Goal: Task Accomplishment & Management: Complete application form

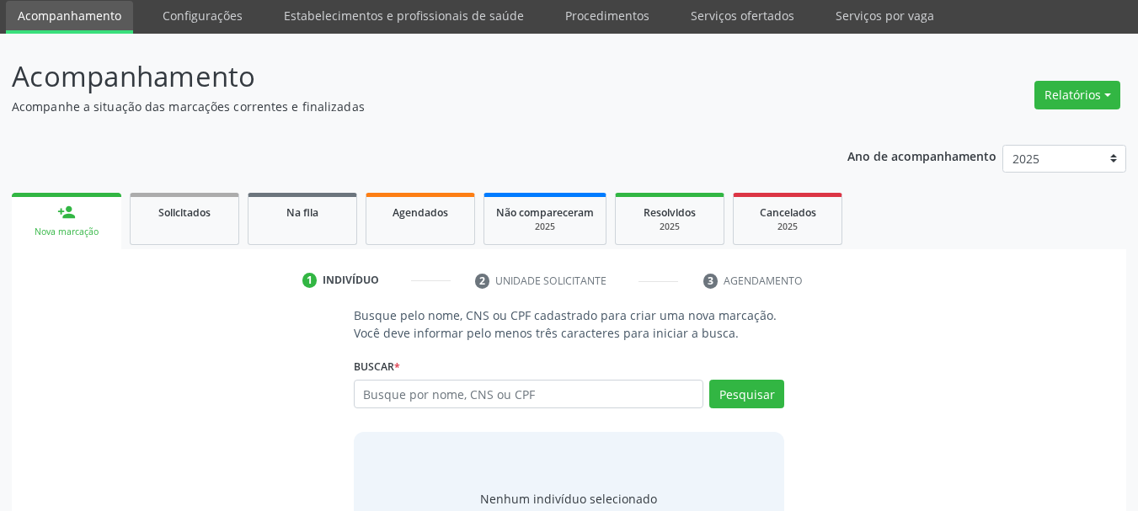
scroll to position [84, 0]
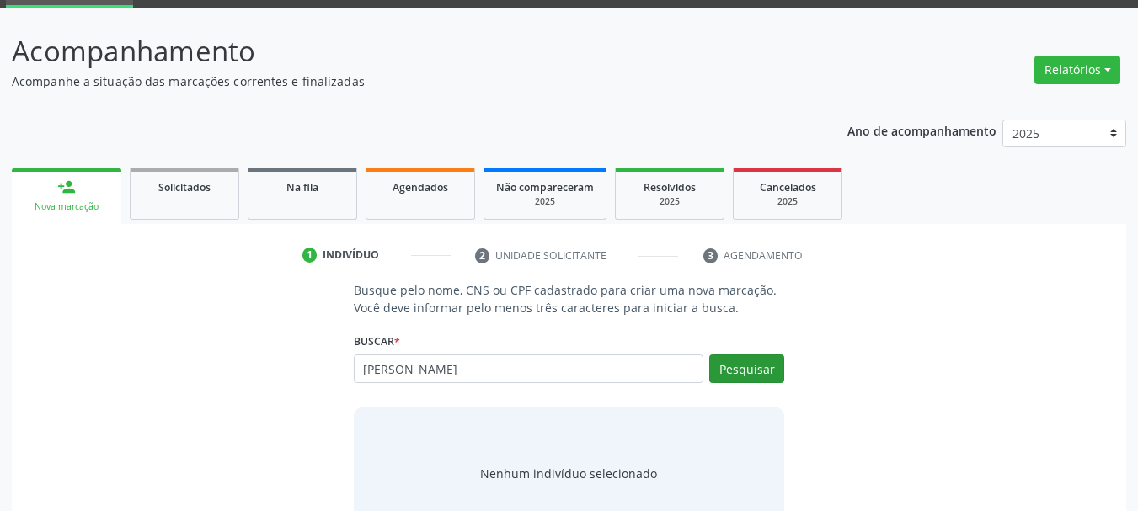
type input "[PERSON_NAME]"
click at [730, 356] on button "Pesquisar" at bounding box center [746, 369] width 75 height 29
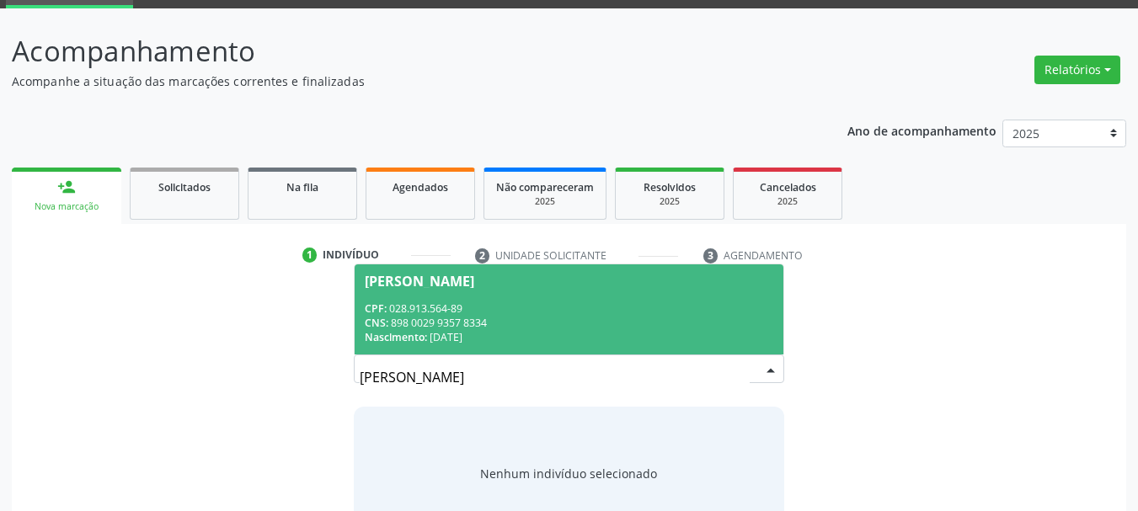
click at [536, 299] on span "[PERSON_NAME] CPF: 028.913.564-89 CNS: 898 0029 9357 8334 Nascimento: [DATE]" at bounding box center [570, 310] width 430 height 90
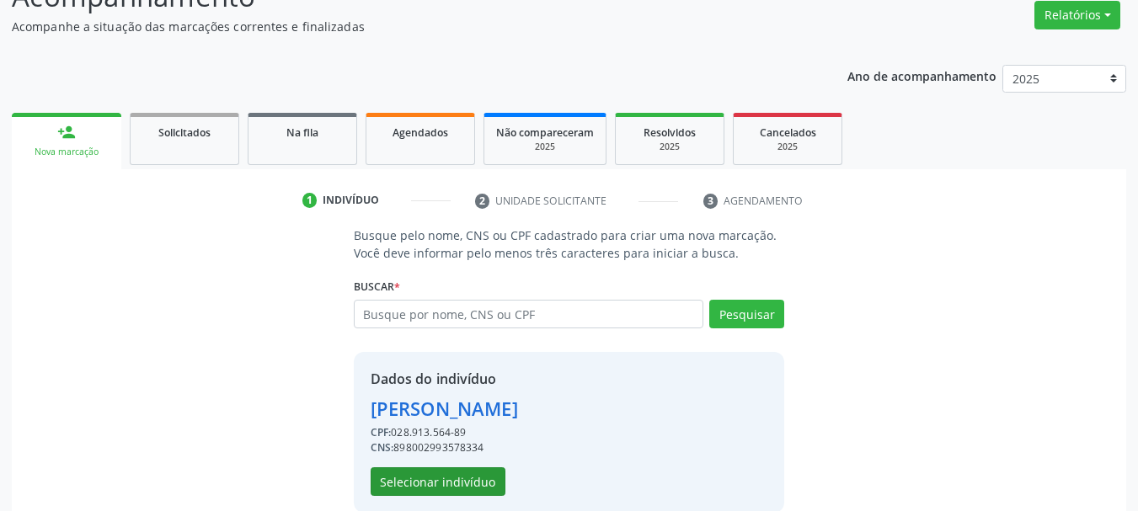
scroll to position [164, 0]
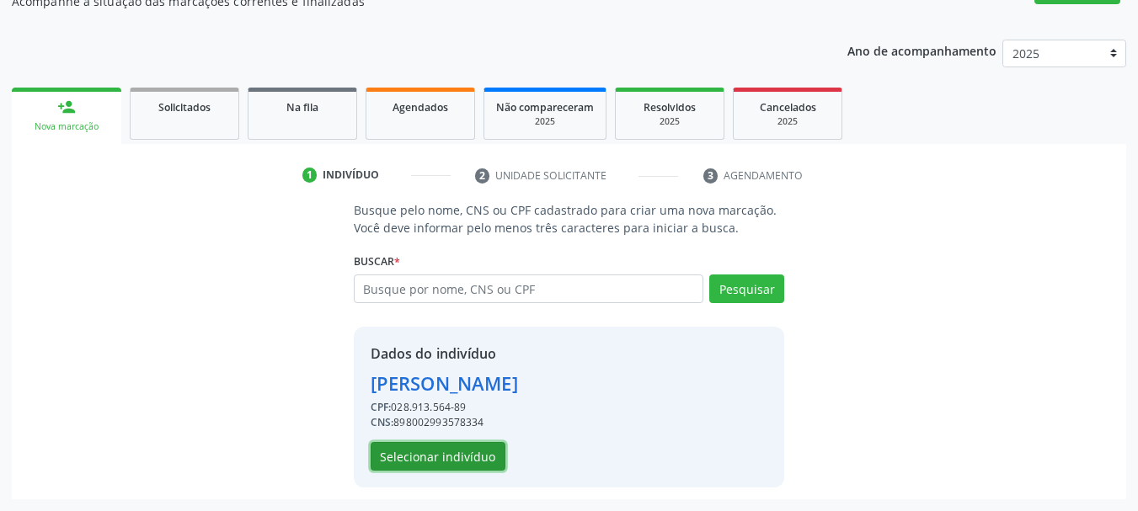
click at [442, 457] on button "Selecionar indivíduo" at bounding box center [438, 456] width 135 height 29
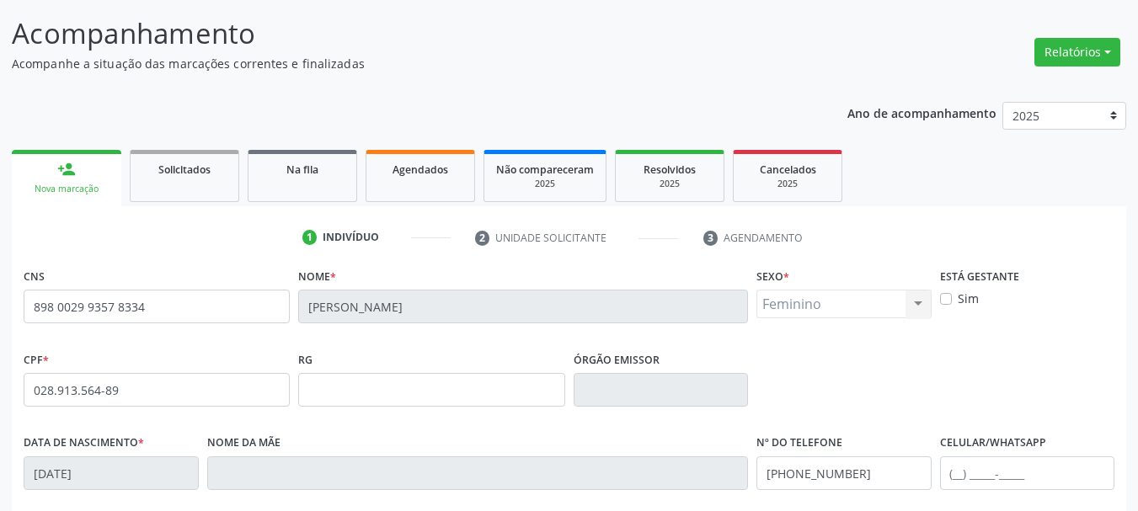
scroll to position [80, 0]
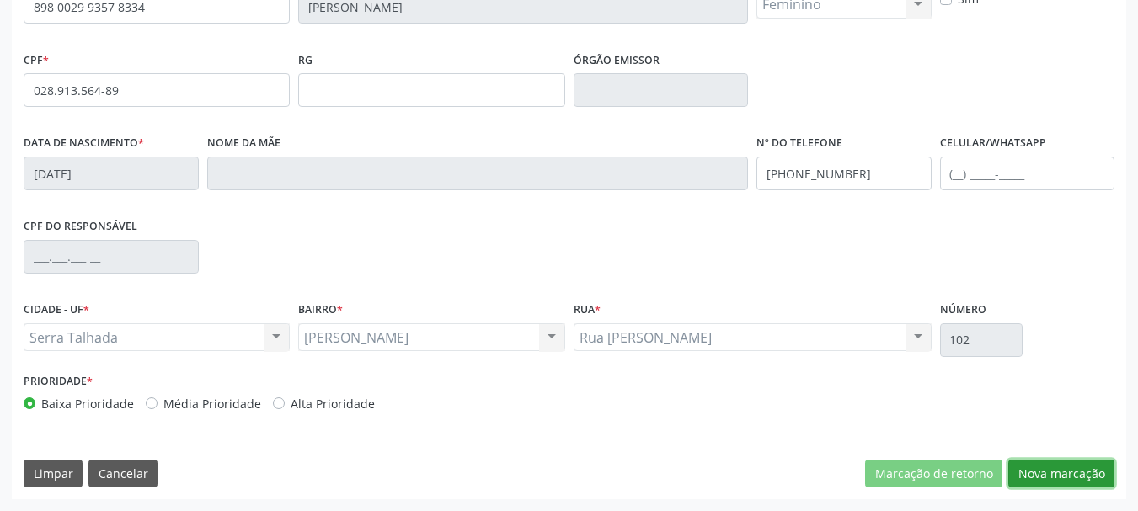
click at [1042, 486] on button "Nova marcação" at bounding box center [1061, 474] width 106 height 29
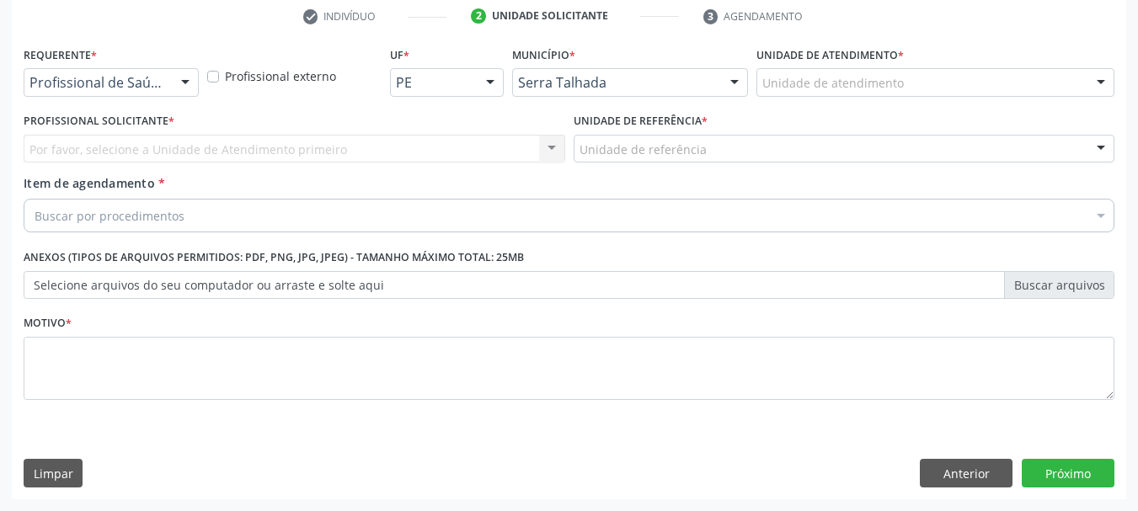
scroll to position [323, 0]
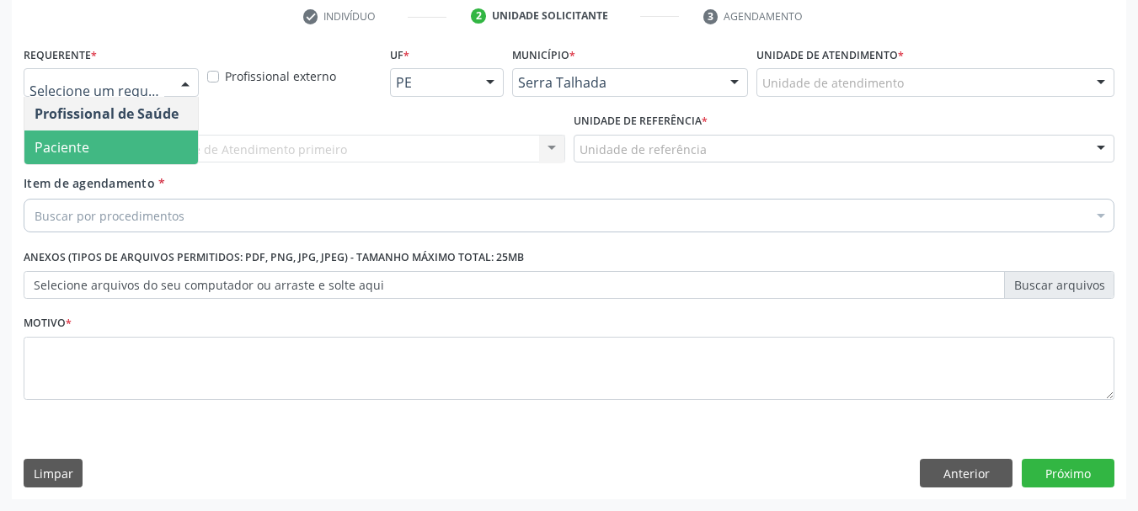
click at [94, 152] on span "Paciente" at bounding box center [111, 148] width 174 height 34
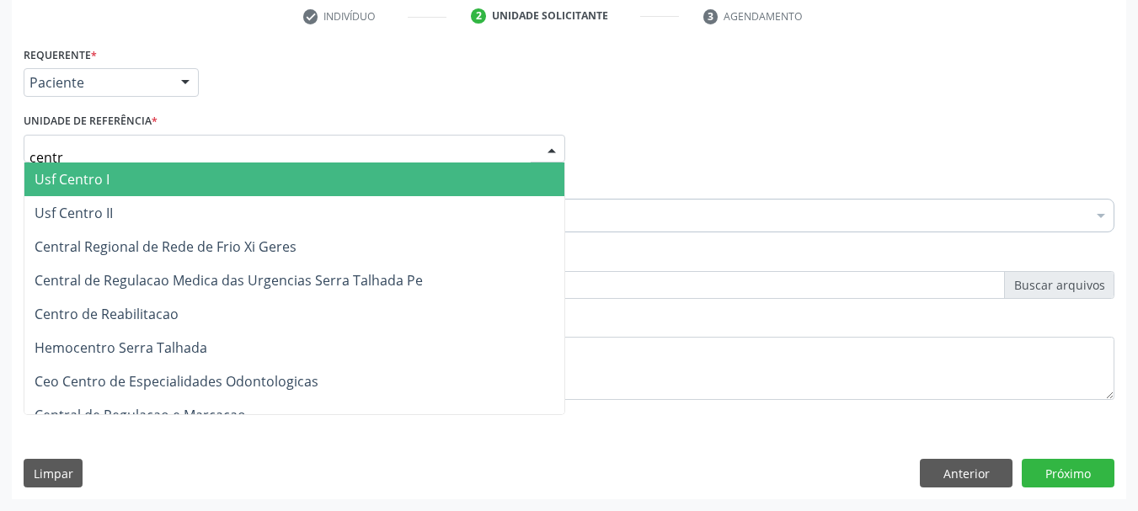
type input "centro"
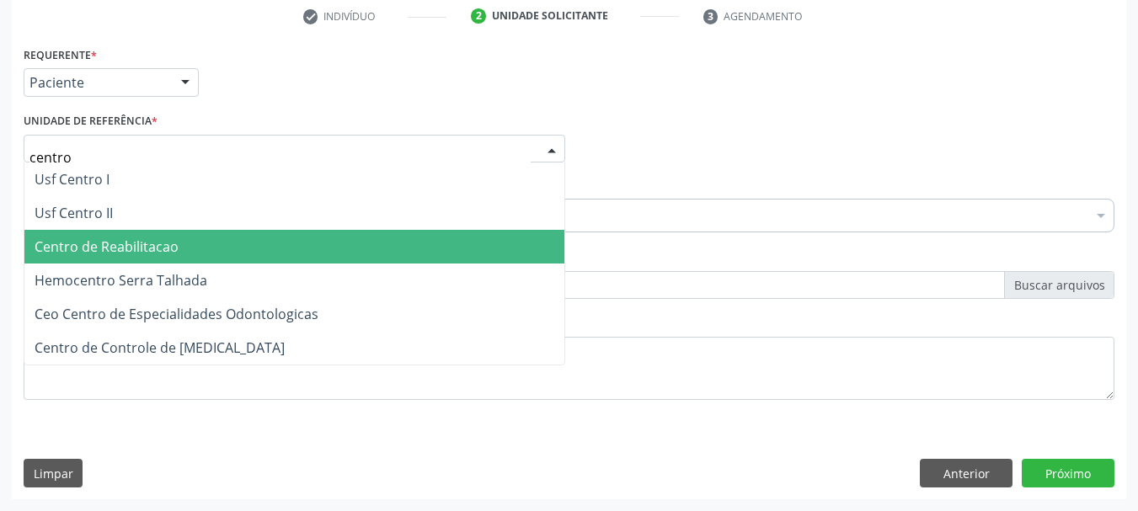
click at [147, 252] on span "Centro de Reabilitacao" at bounding box center [107, 247] width 144 height 19
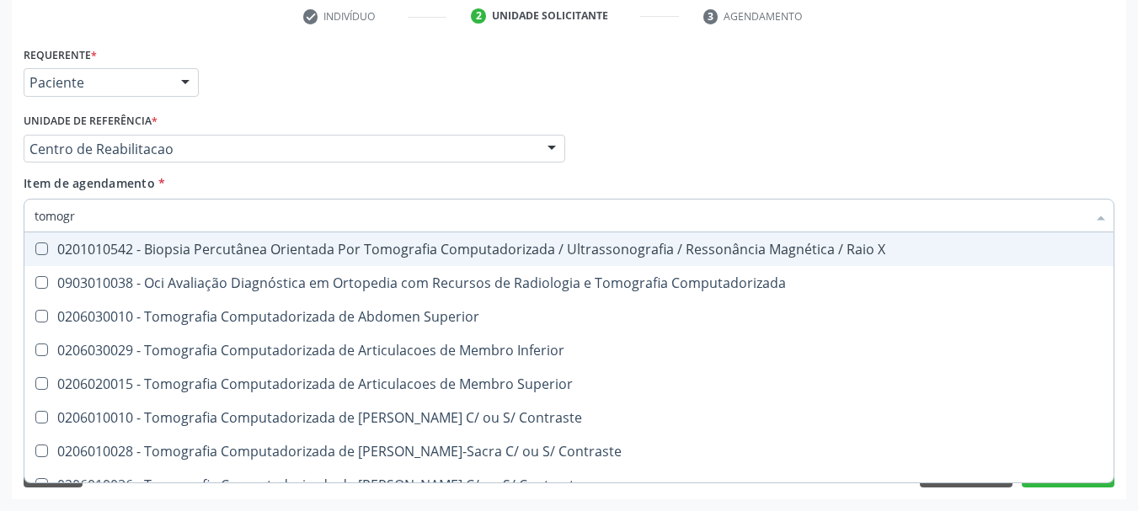
type input "tomogra"
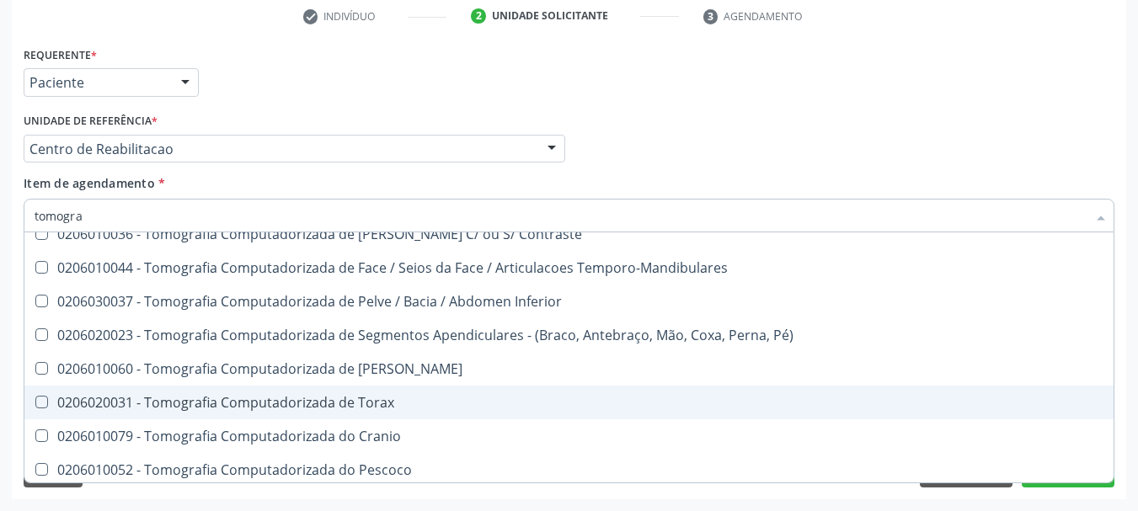
scroll to position [253, 0]
click at [426, 403] on div "0206020031 - Tomografia Computadorizada de Torax" at bounding box center [569, 400] width 1069 height 13
checkbox Torax "true"
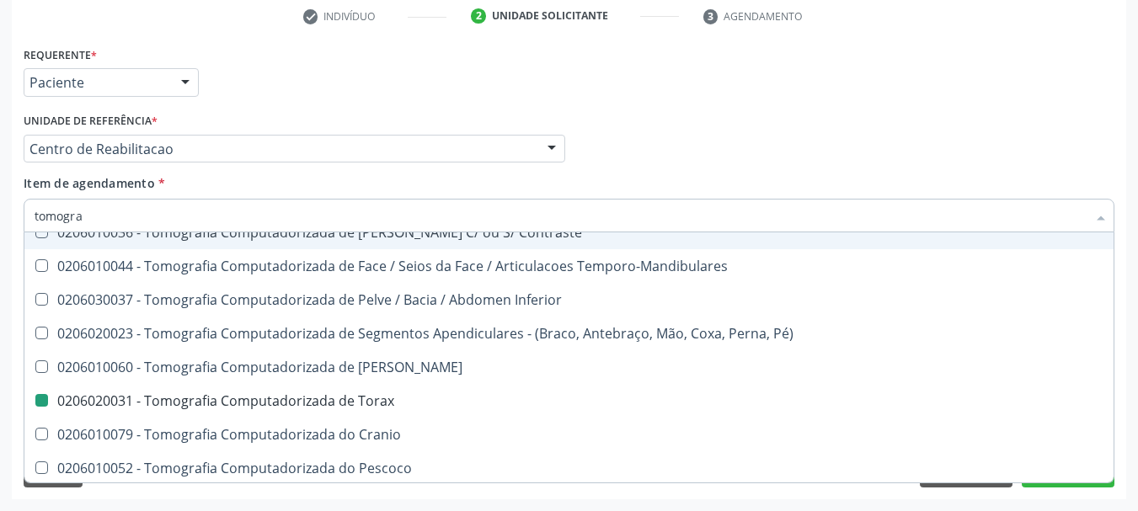
drag, startPoint x: 788, startPoint y: 162, endPoint x: 765, endPoint y: 206, distance: 50.1
click at [778, 168] on div "Profissional Solicitante Por favor, selecione a Unidade de Atendimento primeiro…" at bounding box center [568, 142] width 1099 height 66
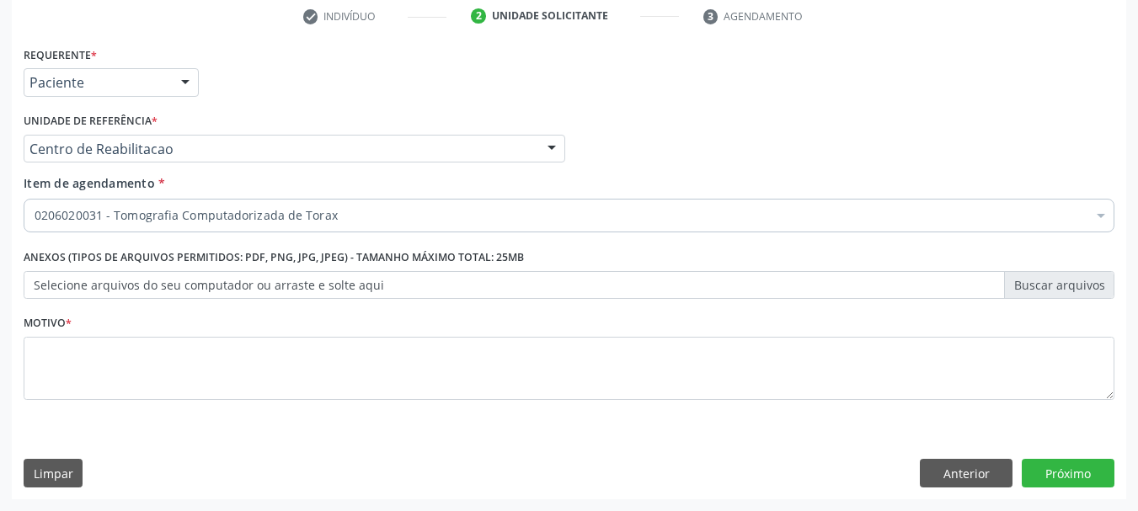
scroll to position [0, 0]
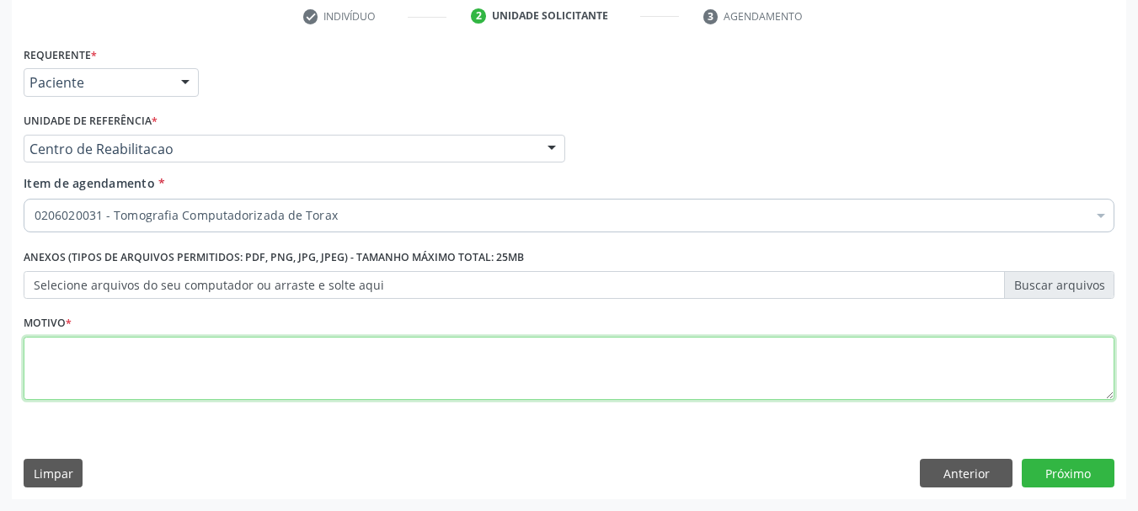
click at [317, 370] on textarea at bounding box center [569, 369] width 1091 height 64
type textarea "...."
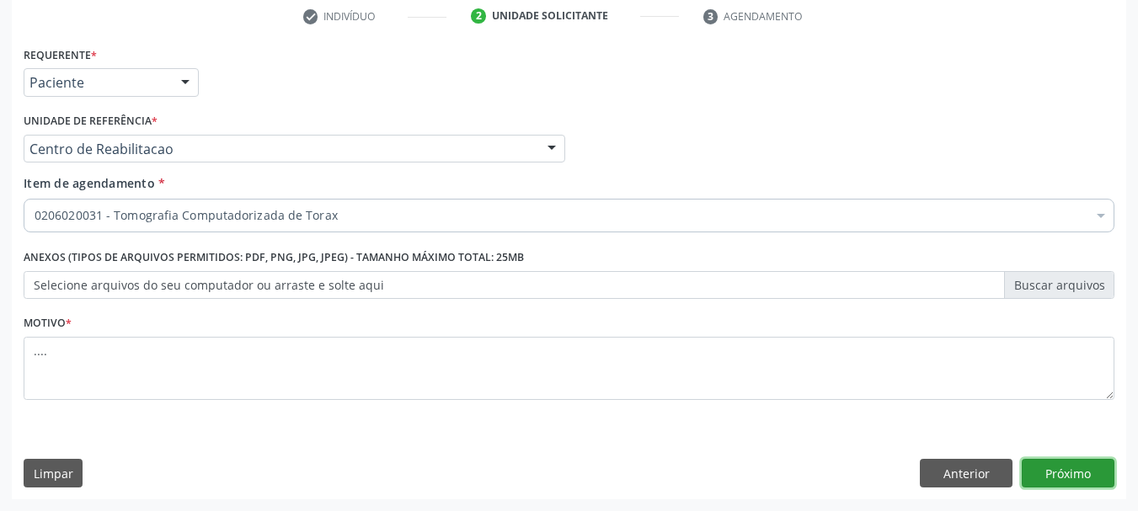
click at [1055, 468] on button "Próximo" at bounding box center [1068, 473] width 93 height 29
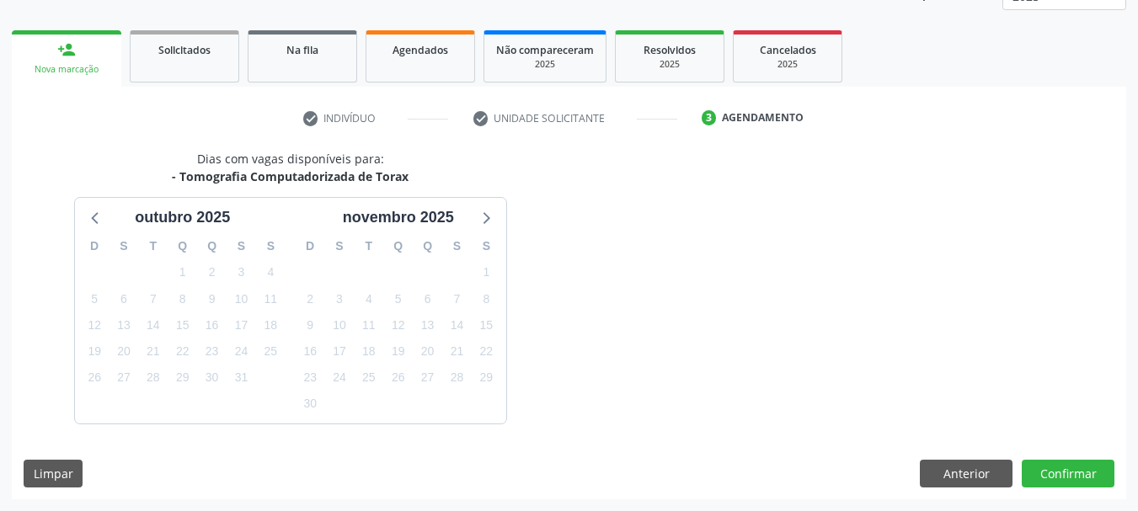
scroll to position [271, 0]
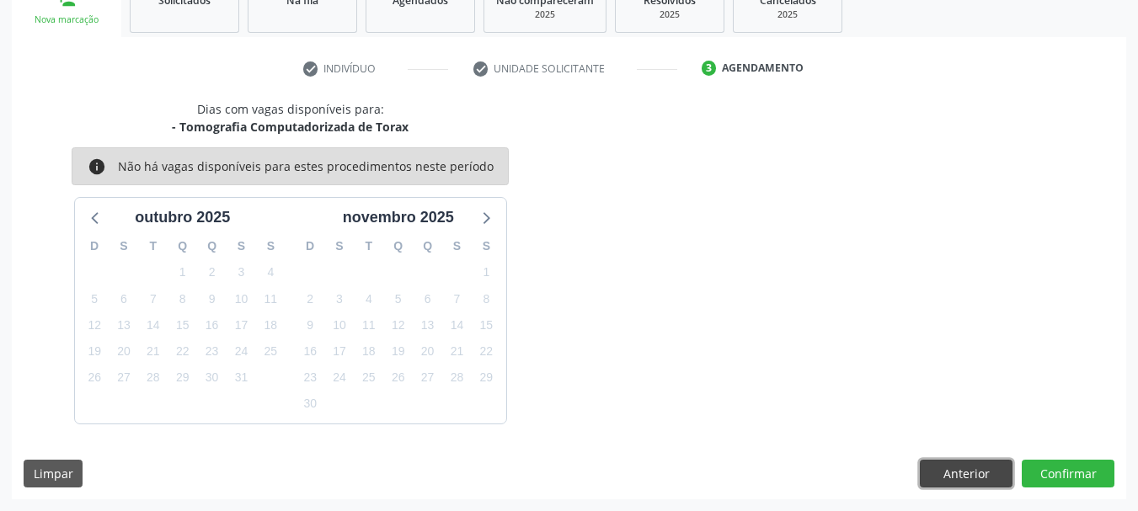
click at [962, 475] on button "Anterior" at bounding box center [966, 474] width 93 height 29
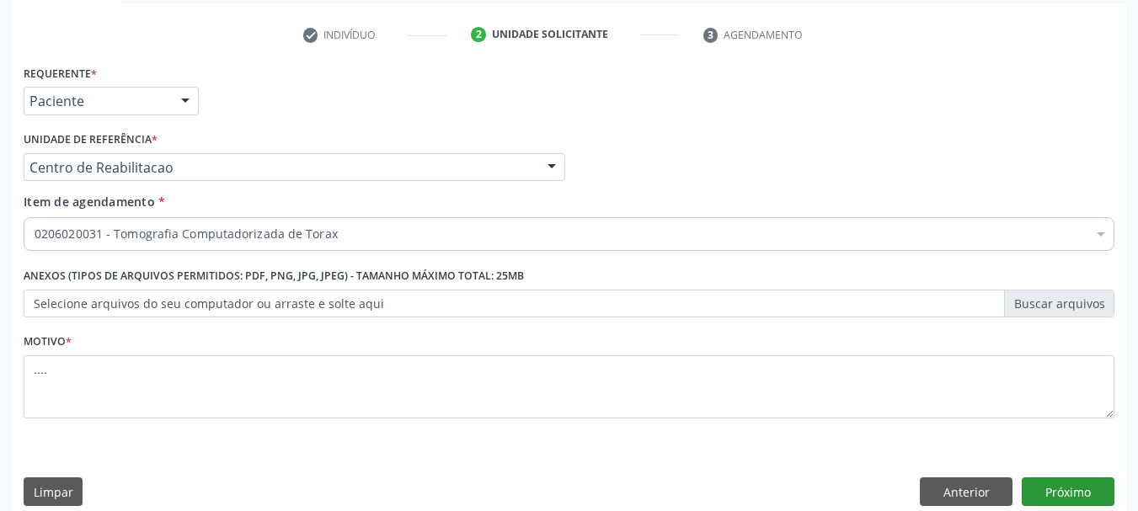
scroll to position [323, 0]
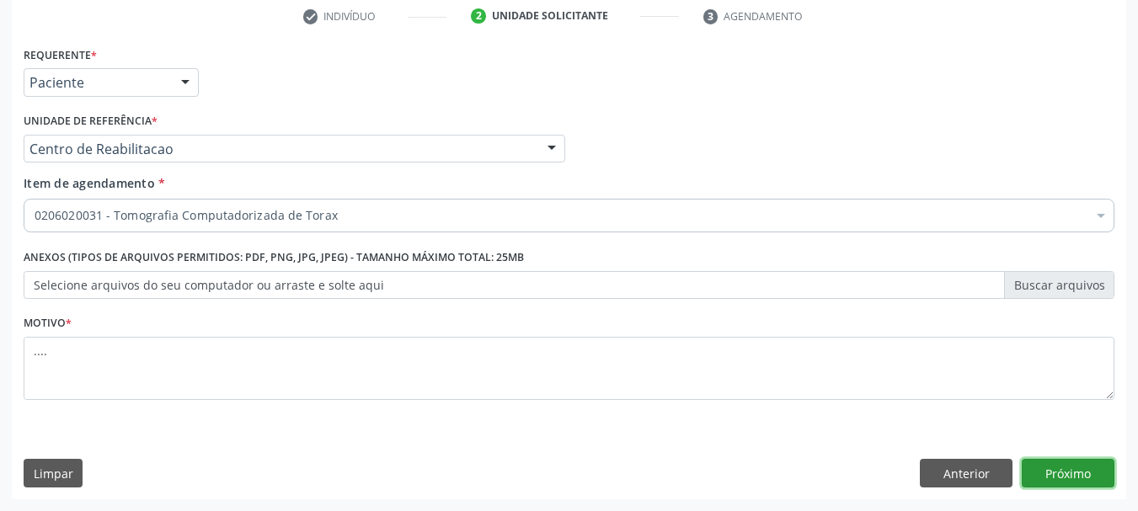
drag, startPoint x: 1114, startPoint y: 477, endPoint x: 820, endPoint y: 406, distance: 301.6
click at [1116, 476] on div "Requerente * Paciente Profissional de Saúde Paciente Nenhum resultado encontrad…" at bounding box center [569, 270] width 1114 height 457
click at [1058, 461] on button "Próximo" at bounding box center [1068, 473] width 93 height 29
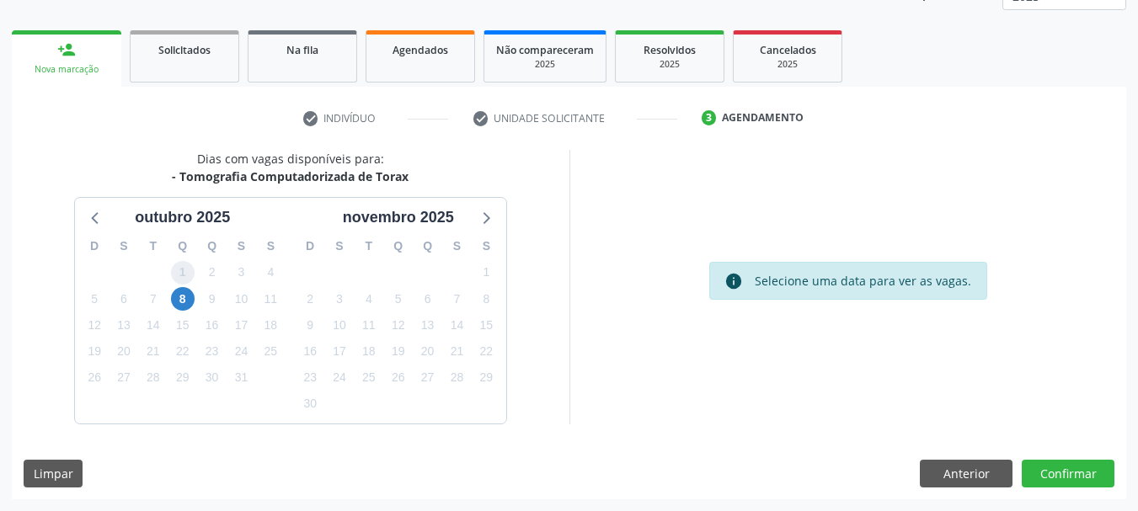
click at [179, 286] on div "D S T Q Q S S 28 29 30 1 2 3 4 5 6 7 8 9 10 11 12 13 14 15 16 17 18 19 20 21 22…" at bounding box center [183, 326] width 216 height 194
click at [180, 288] on span "8" at bounding box center [183, 299] width 24 height 24
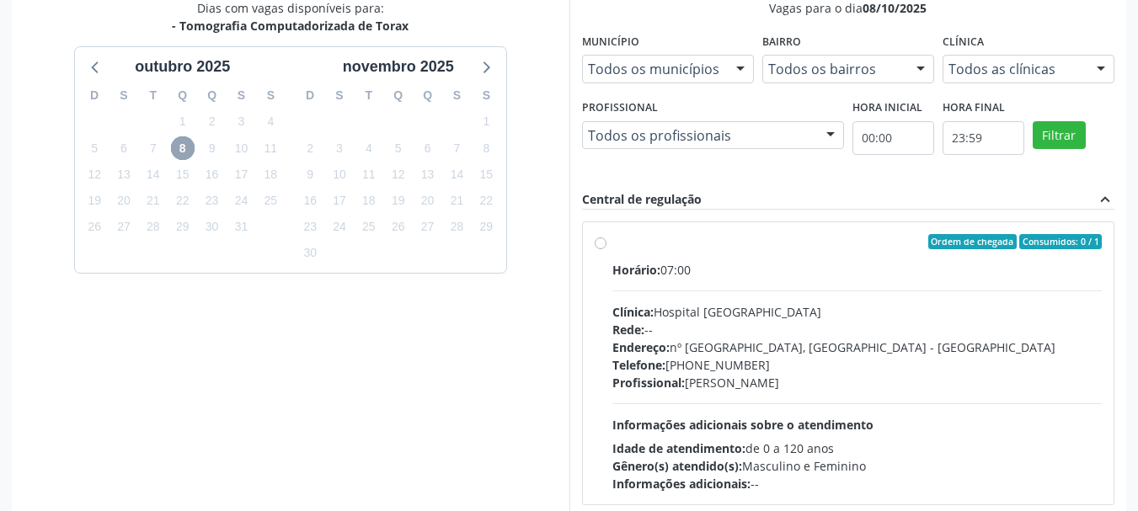
scroll to position [390, 0]
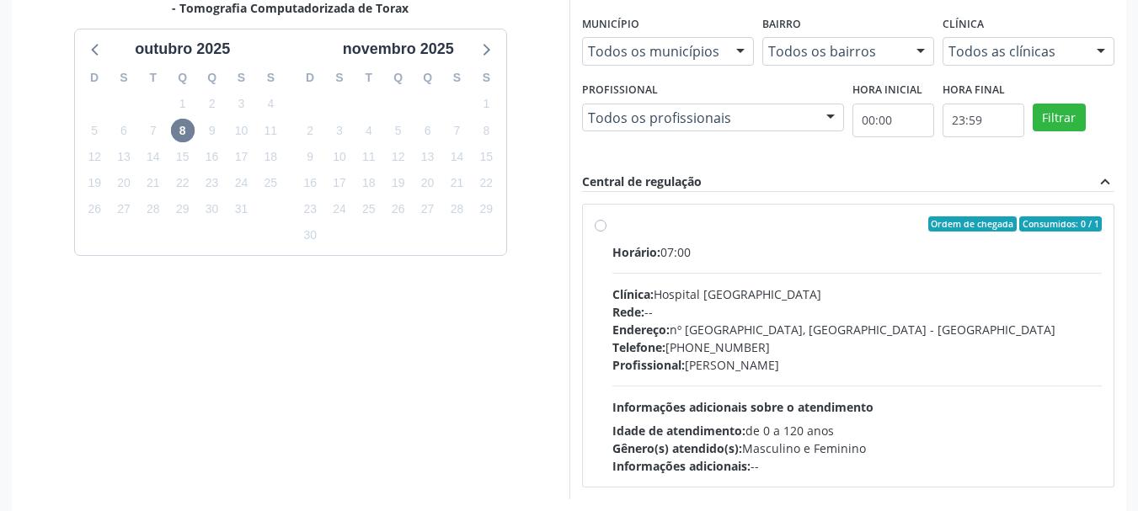
click at [612, 223] on label "Ordem de chegada Consumidos: 0 / 1 Horário: 07:00 Clínica: Hospital [GEOGRAPHIC…" at bounding box center [857, 345] width 490 height 259
click at [598, 223] on input "Ordem de chegada Consumidos: 0 / 1 Horário: 07:00 Clínica: Hospital [GEOGRAPHIC…" at bounding box center [601, 223] width 12 height 15
radio input "true"
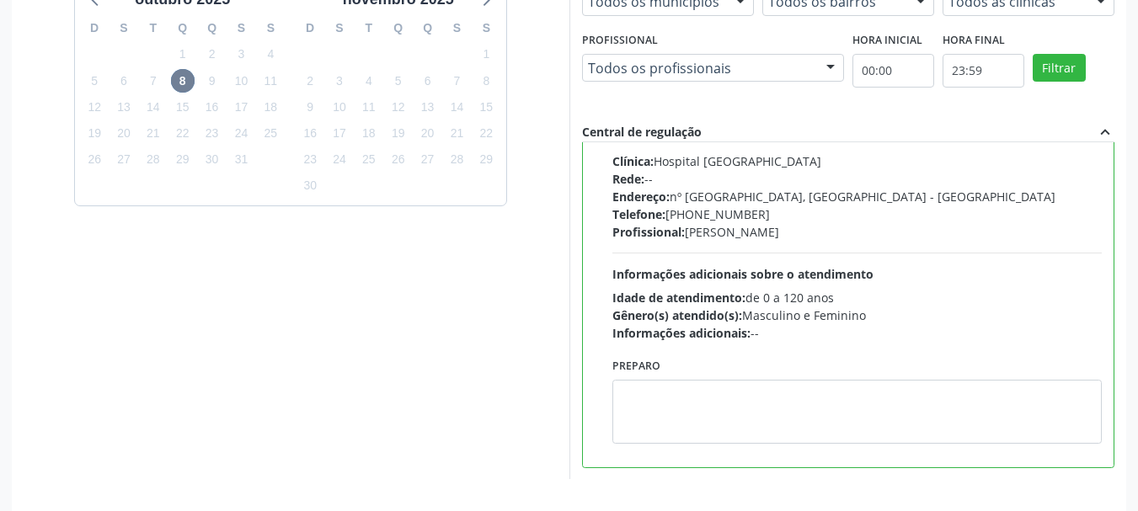
scroll to position [495, 0]
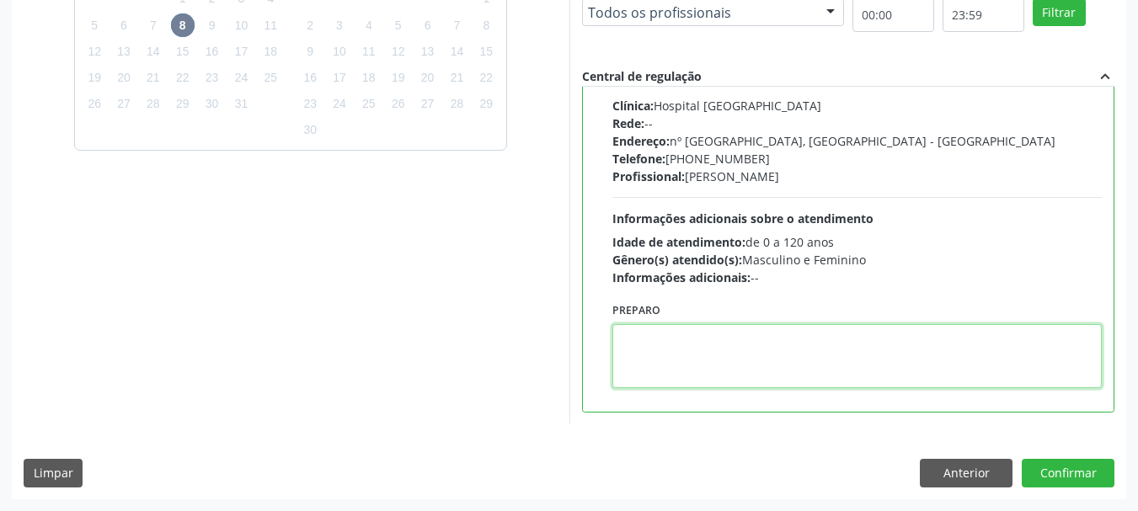
click at [664, 379] on textarea at bounding box center [857, 356] width 490 height 64
type textarea "com contraste"
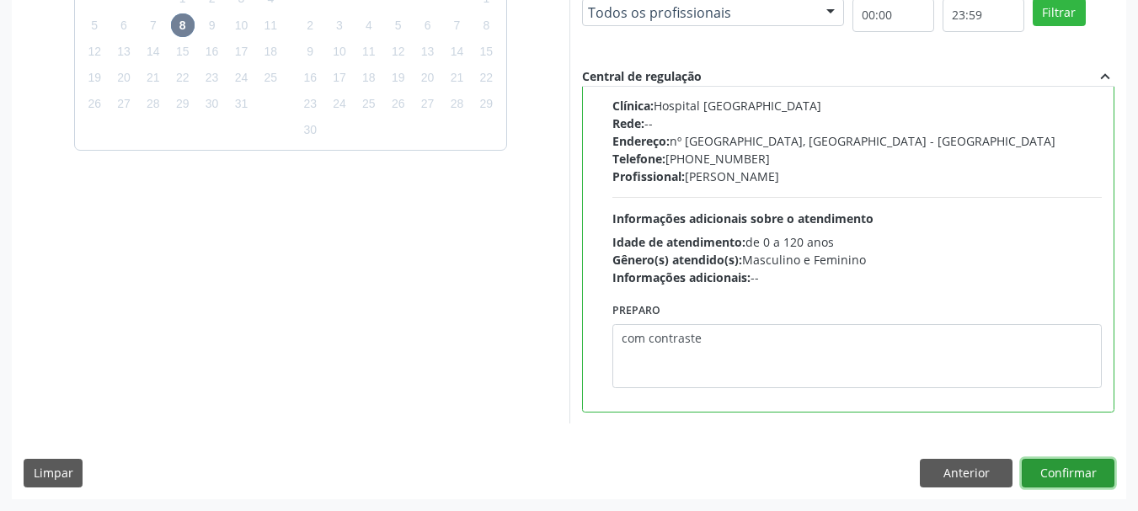
click at [1050, 469] on button "Confirmar" at bounding box center [1068, 473] width 93 height 29
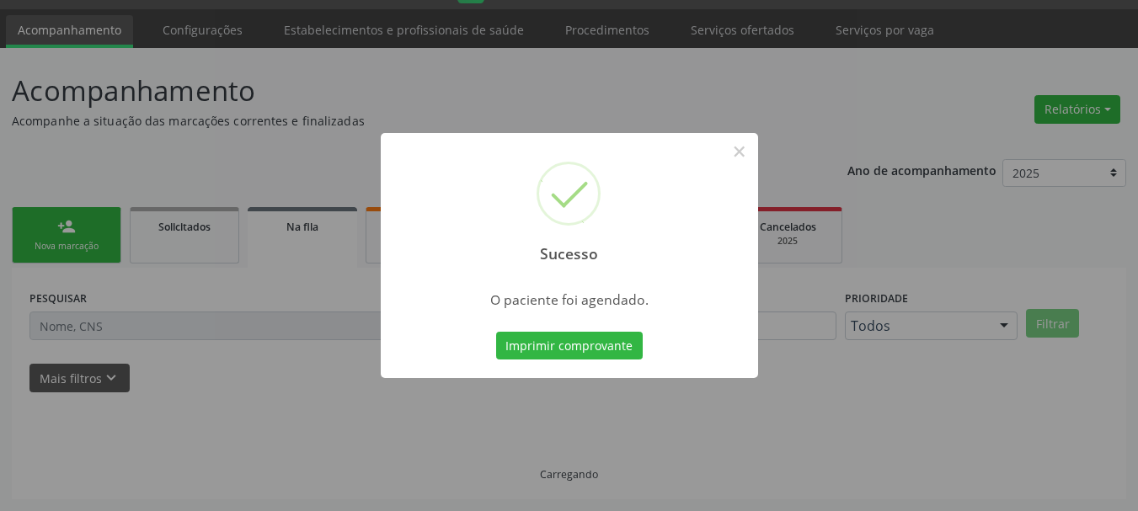
scroll to position [45, 0]
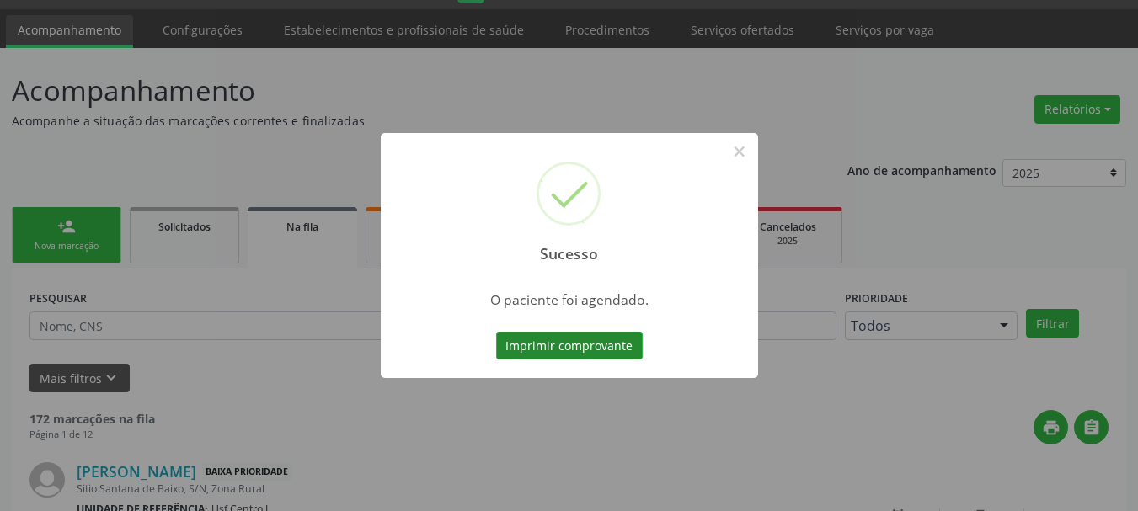
click at [611, 343] on button "Imprimir comprovante" at bounding box center [569, 346] width 147 height 29
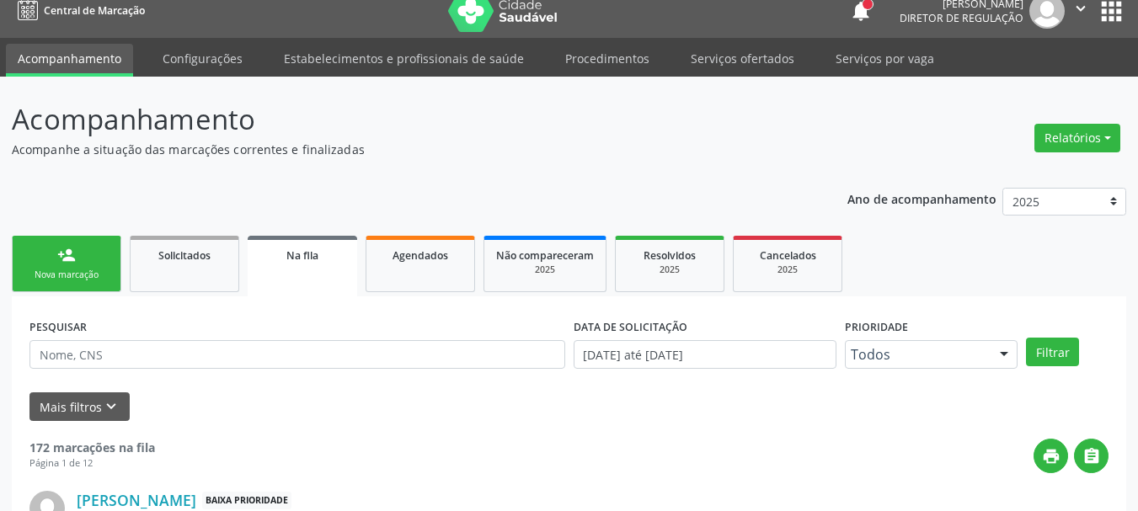
scroll to position [0, 0]
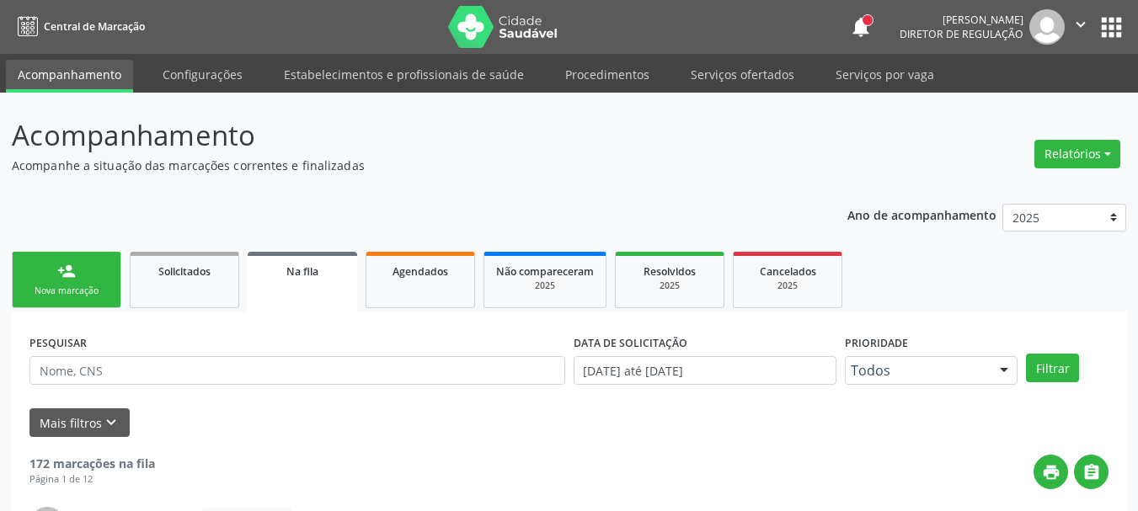
click at [986, 281] on ul "person_add Nova marcação Solicitados Na fila Agendados Não compareceram 2025 Re…" at bounding box center [569, 280] width 1114 height 65
click at [1109, 40] on button "apps" at bounding box center [1111, 27] width 29 height 29
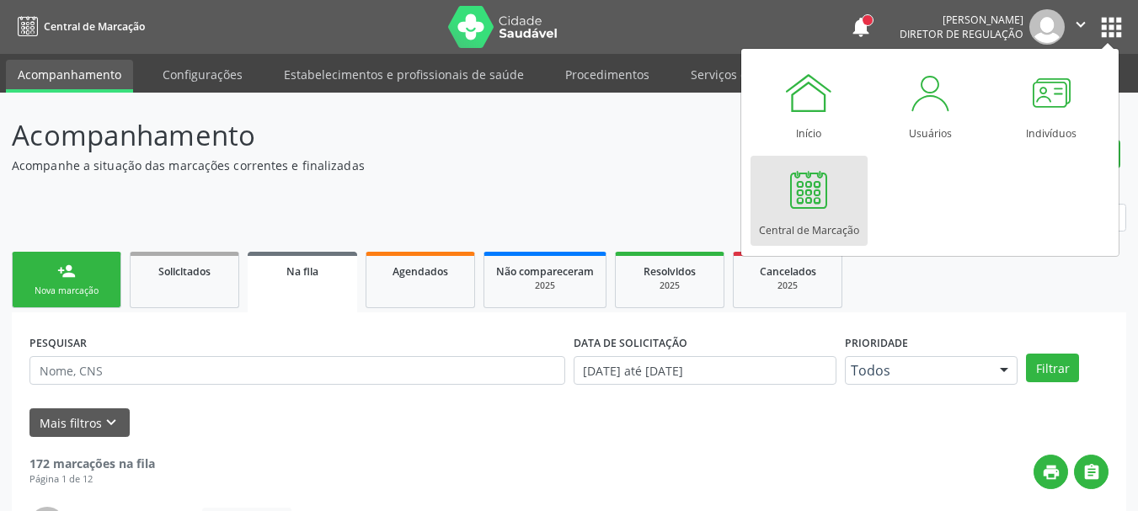
click at [780, 231] on div "Central de Marcação" at bounding box center [809, 226] width 100 height 23
